Goal: Information Seeking & Learning: Learn about a topic

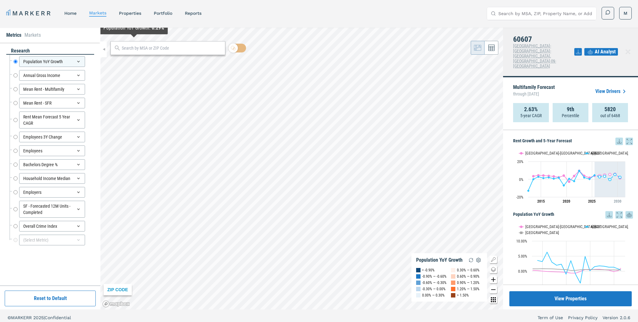
click at [137, 45] on input "text" at bounding box center [172, 48] width 100 height 7
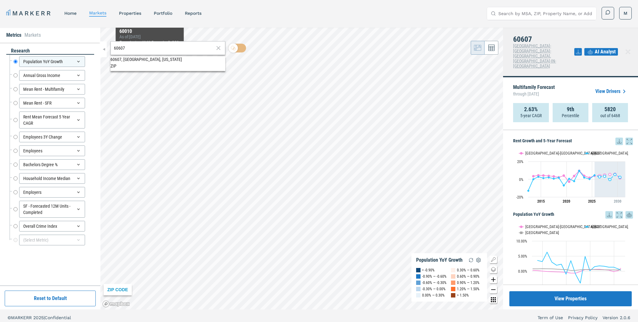
type input "60607"
click at [147, 60] on div "60607, [GEOGRAPHIC_DATA], [US_STATE]" at bounding box center [167, 59] width 115 height 7
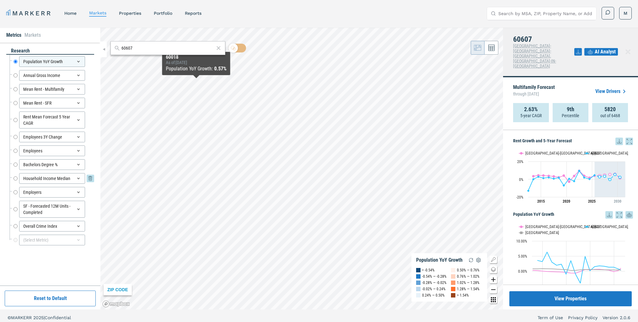
click at [15, 178] on input "Household Income Median" at bounding box center [15, 178] width 4 height 11
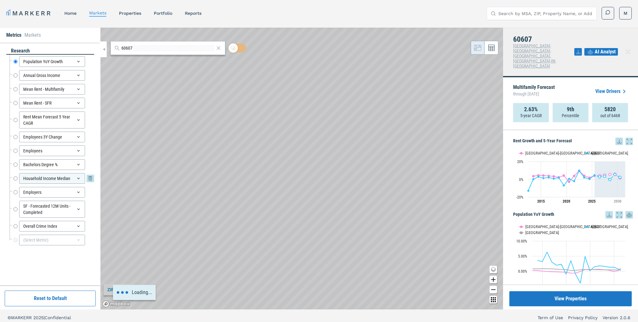
radio input "false"
radio input "true"
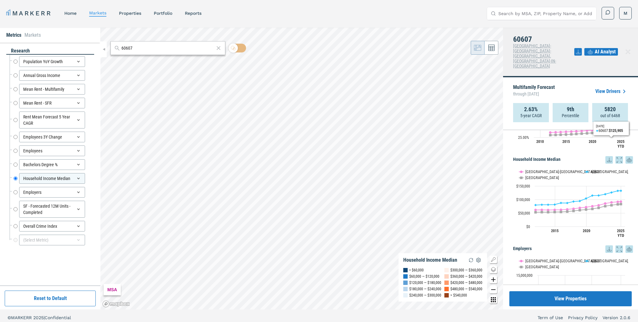
scroll to position [753, 0]
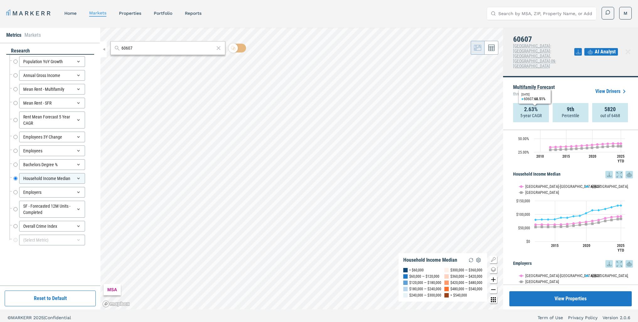
click at [510, 143] on div "Rent Growth and 5-Year Forecast Rent Growth and 5-Year Forecast Line chart with…" at bounding box center [570, 207] width 135 height 154
click at [15, 164] on input "Bachelors Degree %" at bounding box center [15, 164] width 4 height 11
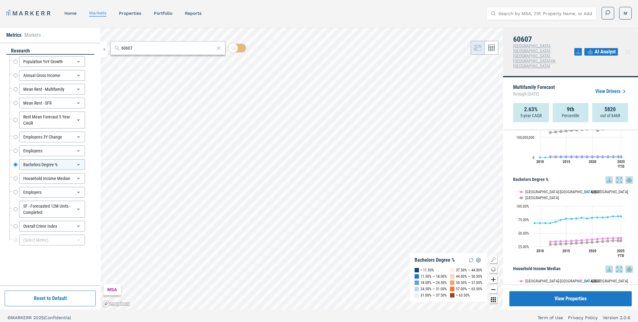
scroll to position [635, 0]
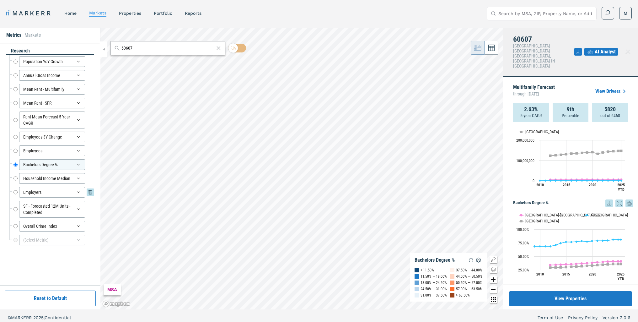
click at [17, 191] on input "Employers" at bounding box center [15, 192] width 4 height 11
radio input "false"
radio input "true"
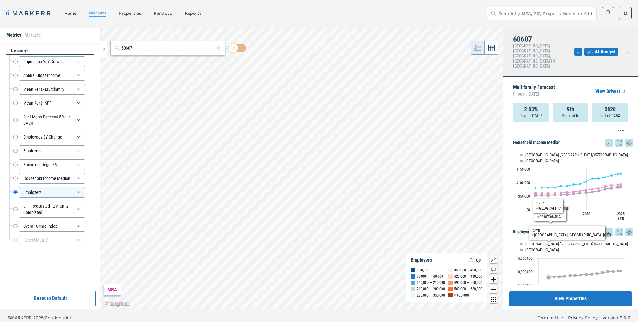
scroll to position [824, 0]
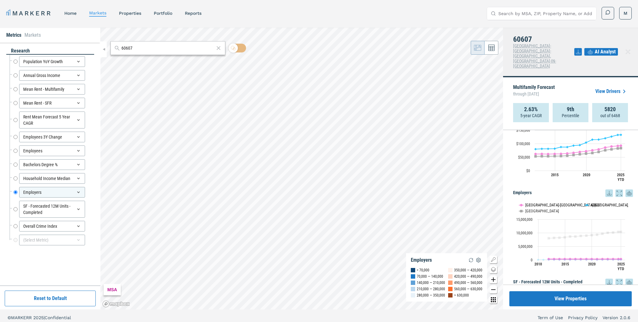
click at [570, 202] on button "Show Chicago-Naperville-Elgin, IL-IN-WI" at bounding box center [548, 204] width 59 height 5
click at [529, 208] on button "Show USA" at bounding box center [525, 210] width 13 height 5
click at [15, 150] on input "Employees" at bounding box center [15, 150] width 4 height 11
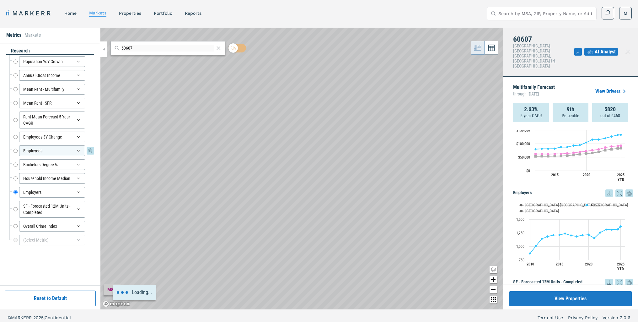
radio input "true"
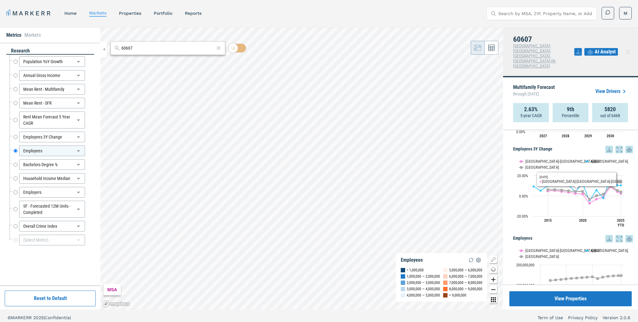
scroll to position [541, 0]
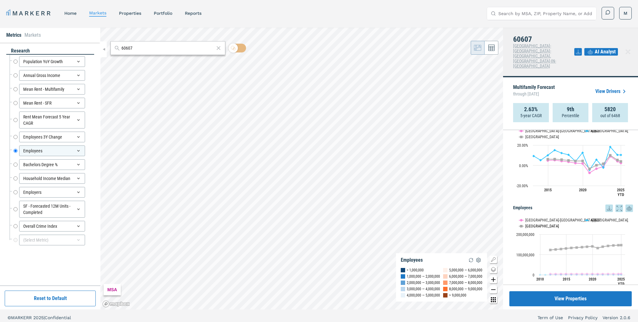
click at [526, 223] on button "Show USA" at bounding box center [525, 225] width 13 height 5
click at [594, 217] on button "Show 60607" at bounding box center [592, 219] width 16 height 5
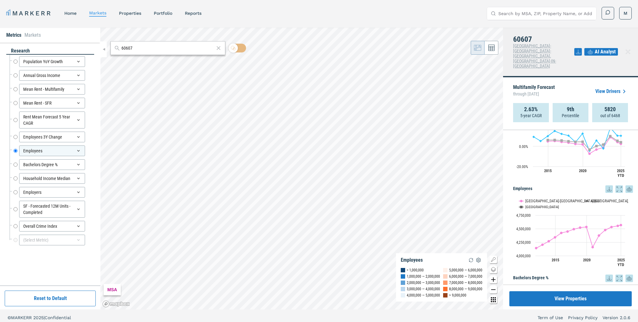
scroll to position [565, 0]
